Goal: Navigation & Orientation: Go to known website

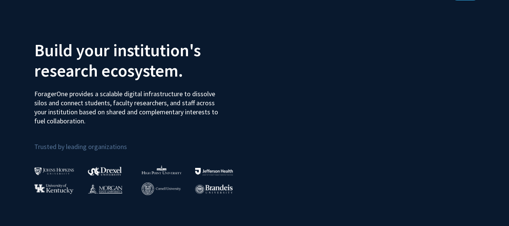
scroll to position [38, 0]
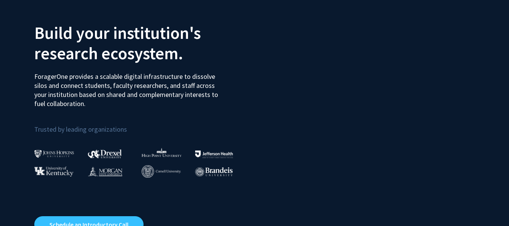
click at [56, 153] on img at bounding box center [54, 154] width 40 height 8
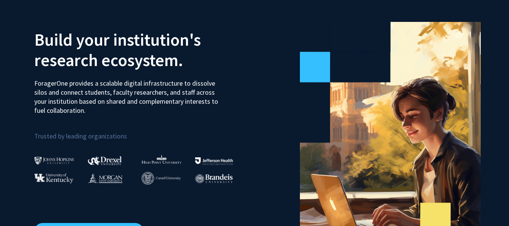
scroll to position [0, 0]
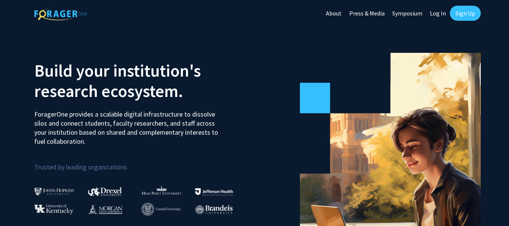
click at [399, 15] on link "Symposium" at bounding box center [408, 13] width 38 height 26
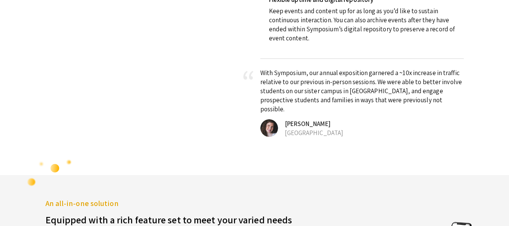
scroll to position [1320, 0]
